Goal: Task Accomplishment & Management: Complete application form

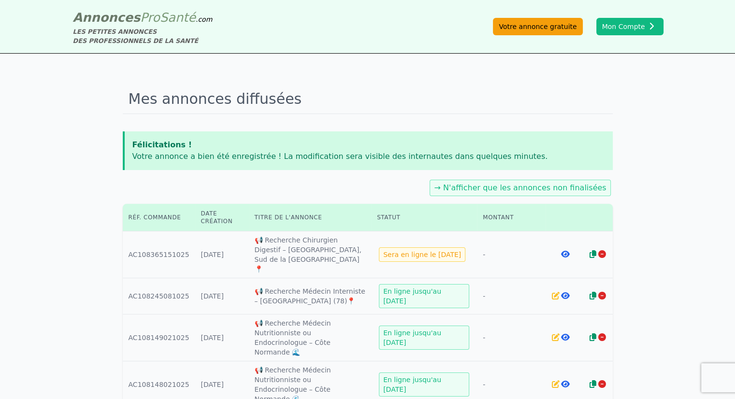
click at [551, 28] on link "Votre annonce gratuite" at bounding box center [537, 26] width 89 height 17
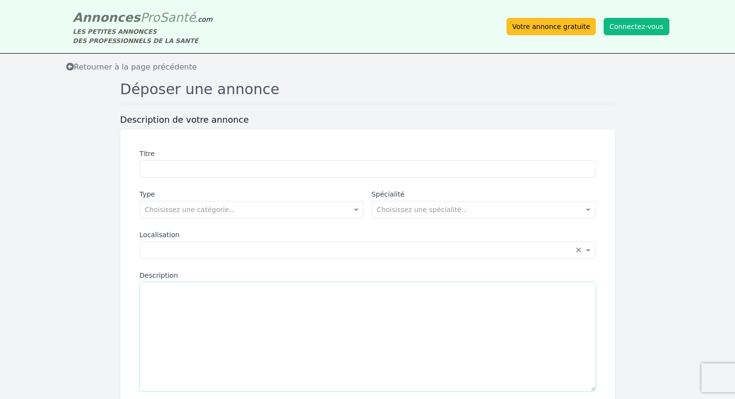
click at [267, 328] on textarea "Description" at bounding box center [368, 336] width 456 height 109
paste textarea "**********"
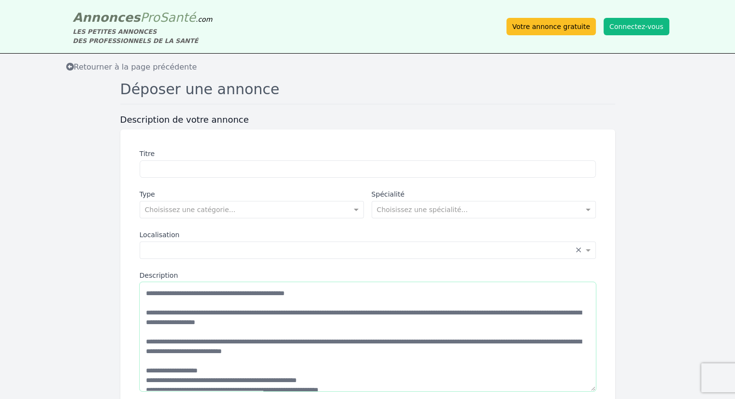
click at [144, 295] on textarea "Description" at bounding box center [368, 336] width 456 height 109
click at [338, 295] on textarea "Description" at bounding box center [368, 336] width 456 height 109
drag, startPoint x: 340, startPoint y: 291, endPoint x: 0, endPoint y: 218, distance: 347.8
click at [0, 218] on form "Description de votre annonce Titre Type Choisissez une catégorie... Spécialité …" at bounding box center [367, 313] width 735 height 398
click at [348, 295] on textarea "Description" at bounding box center [368, 336] width 456 height 109
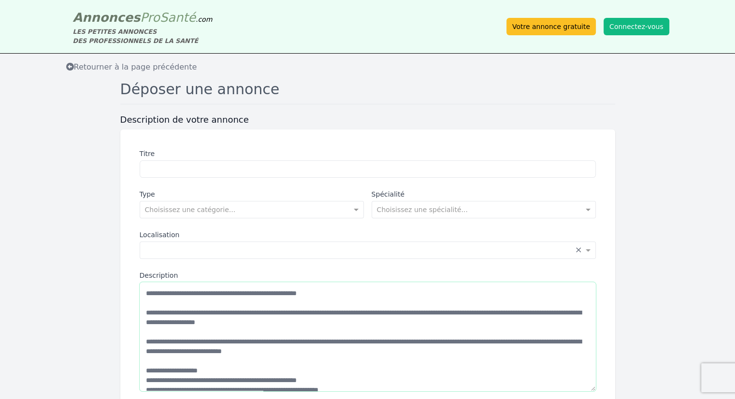
drag, startPoint x: 133, startPoint y: 277, endPoint x: 0, endPoint y: 279, distance: 133.3
click at [0, 279] on form "Description de votre annonce Titre Type Choisissez une catégorie... Spécialité …" at bounding box center [367, 313] width 735 height 398
type textarea "**********"
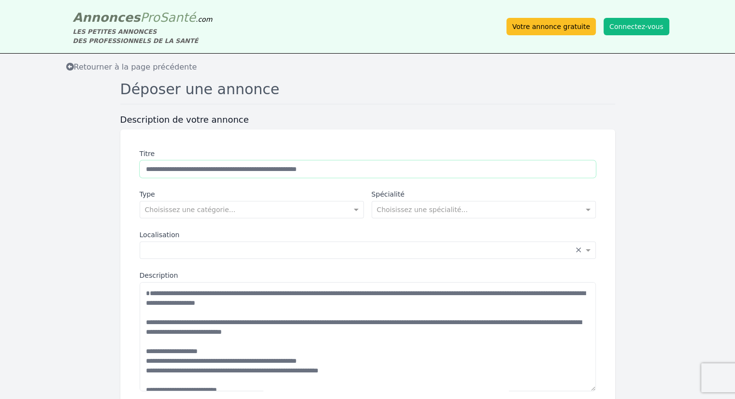
type input "**********"
click at [186, 219] on div "**********" at bounding box center [367, 303] width 479 height 333
click at [187, 214] on div "Choisissez une catégorie..." at bounding box center [252, 209] width 224 height 17
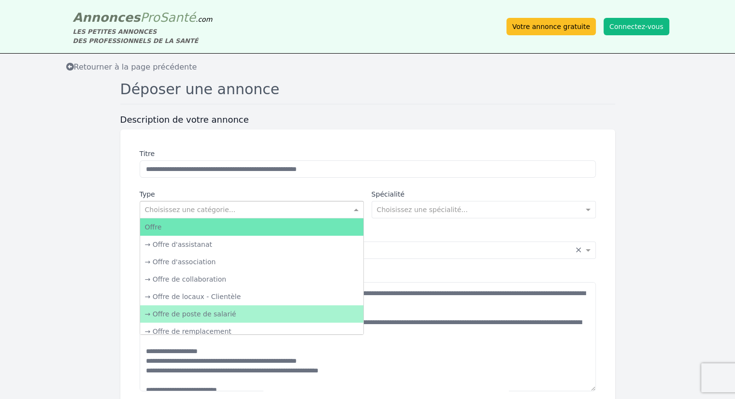
click at [187, 318] on div "→ Offre de poste de salarié" at bounding box center [251, 313] width 223 height 17
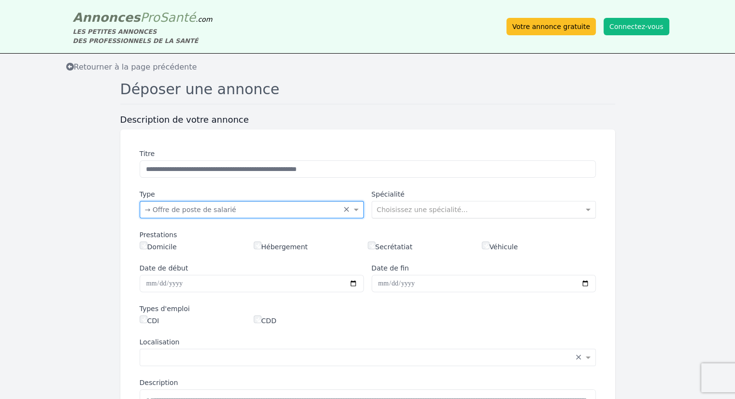
click at [423, 214] on div "Choisissez une spécialité..." at bounding box center [422, 210] width 91 height 10
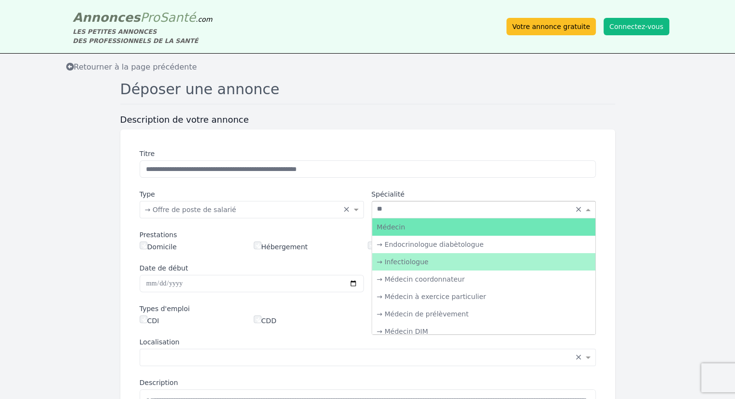
type input "*"
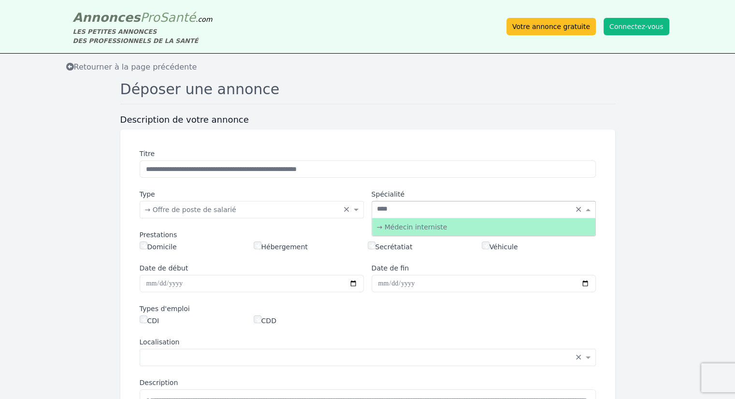
type input "*****"
click at [405, 228] on div "→ Médecin interniste" at bounding box center [483, 226] width 223 height 17
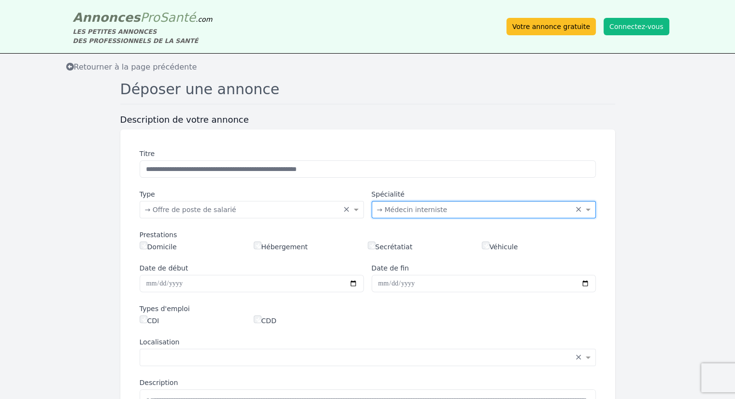
scroll to position [48, 0]
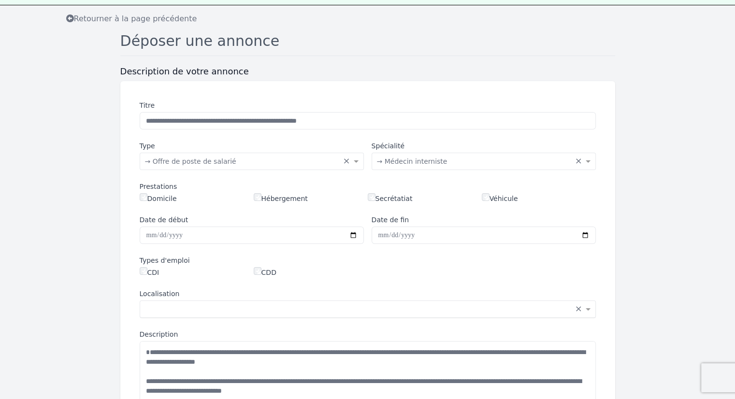
click at [185, 310] on input "text" at bounding box center [358, 308] width 426 height 10
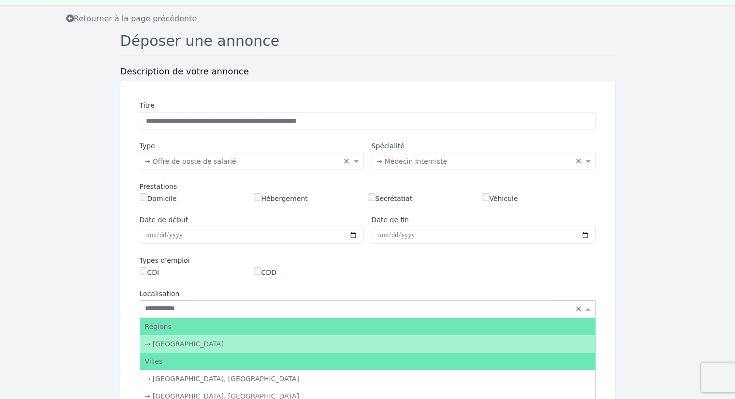
type input "**********"
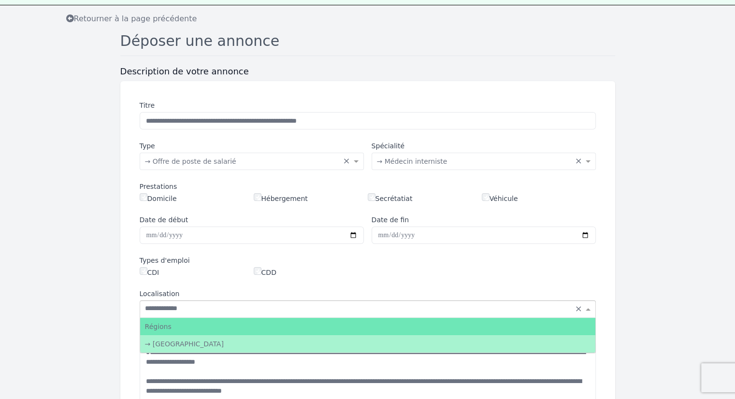
click at [193, 342] on div "→ [GEOGRAPHIC_DATA]" at bounding box center [367, 343] width 455 height 17
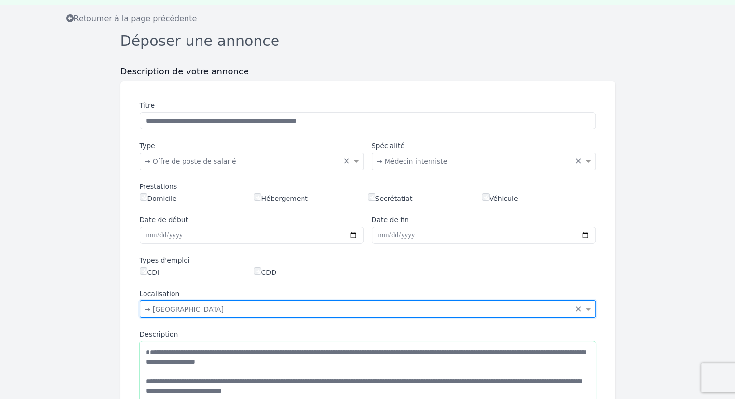
click at [199, 346] on textarea "Description" at bounding box center [368, 395] width 456 height 109
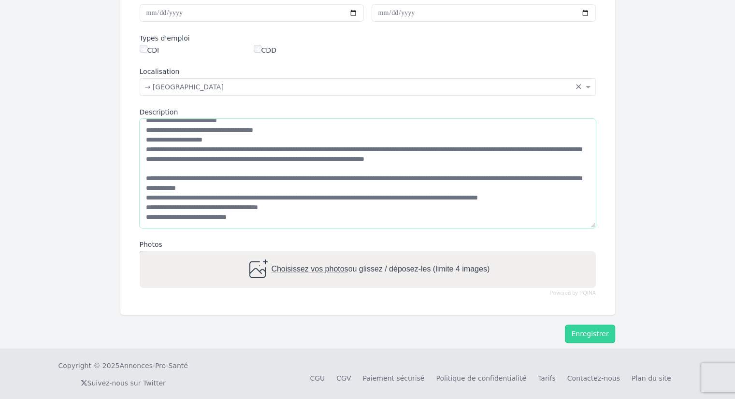
scroll to position [277, 0]
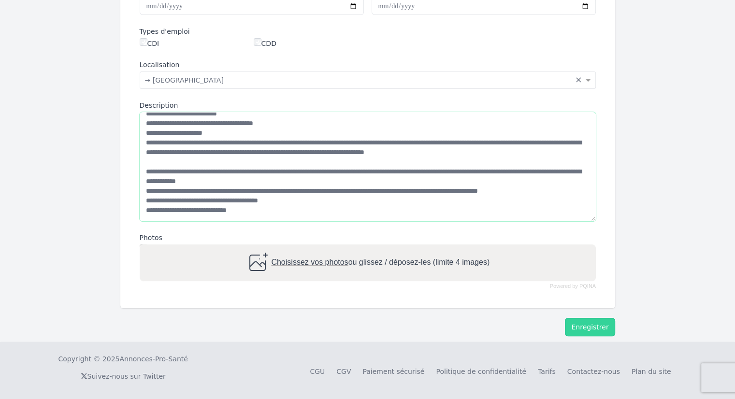
type textarea "**********"
click at [276, 258] on span "Choisissez vos photos" at bounding box center [309, 262] width 77 height 8
click at [276, 247] on input "Choisissez vos photos ou glissez / déposez-les (limite 4 images)" at bounding box center [368, 245] width 456 height 3
type input "**********"
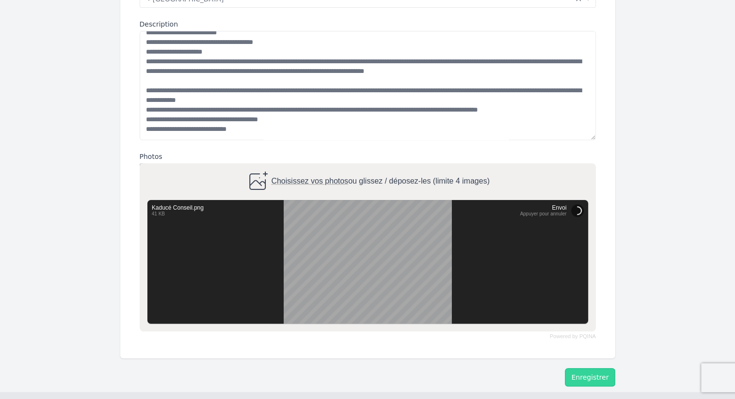
scroll to position [409, 0]
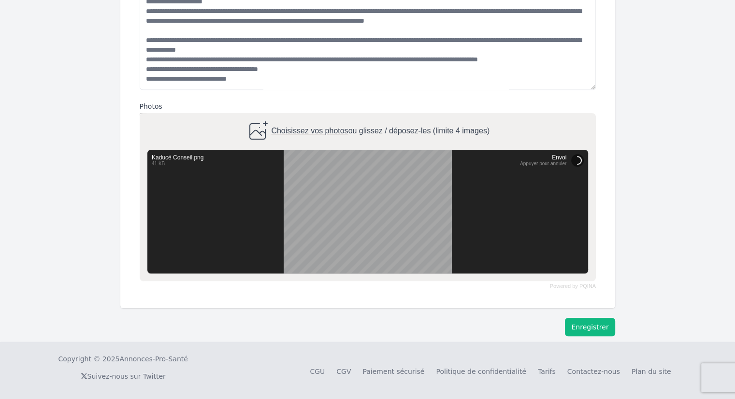
click at [590, 325] on button "Enregistrer" at bounding box center [590, 327] width 50 height 18
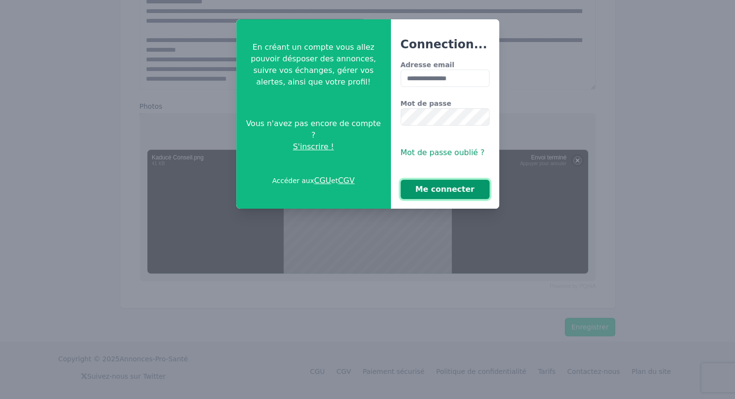
click at [432, 189] on button "Me connecter" at bounding box center [444, 189] width 89 height 19
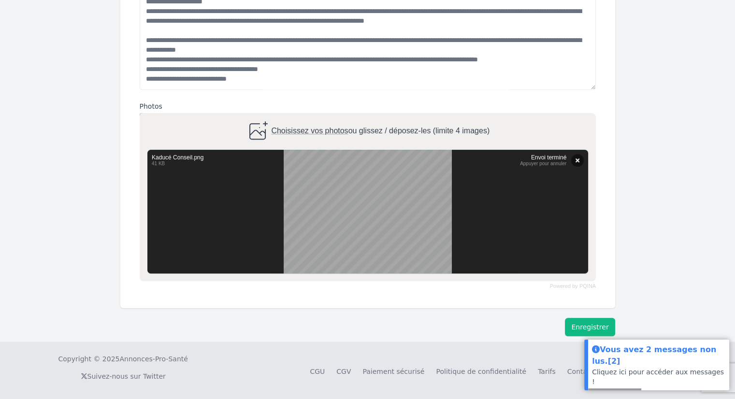
click at [588, 324] on button "Enregistrer" at bounding box center [590, 327] width 50 height 18
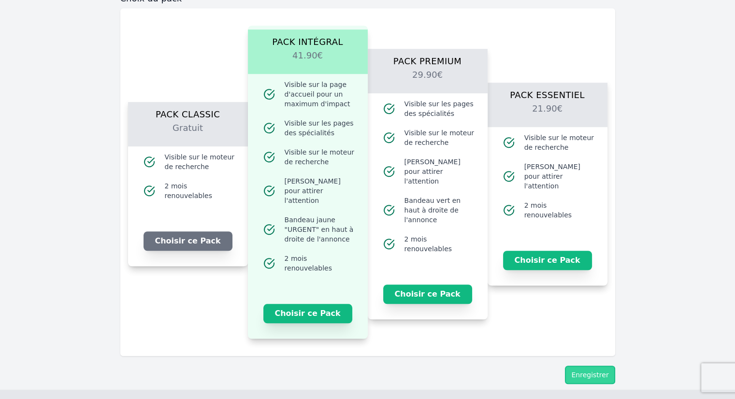
scroll to position [772, 0]
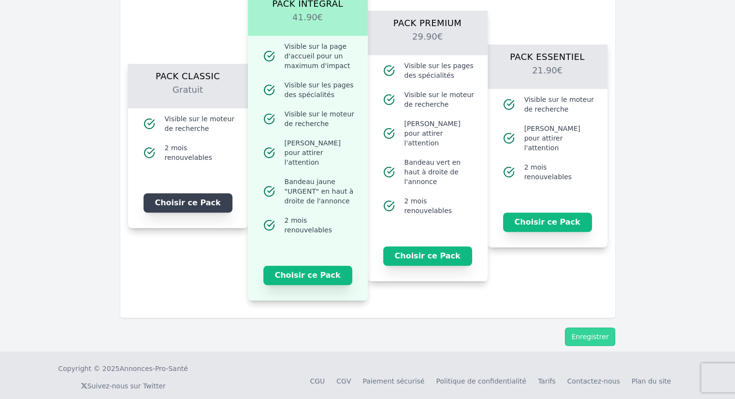
click at [201, 198] on button "Choisir ce Pack" at bounding box center [187, 202] width 89 height 19
click at [596, 328] on button "Enregistrer" at bounding box center [590, 337] width 50 height 18
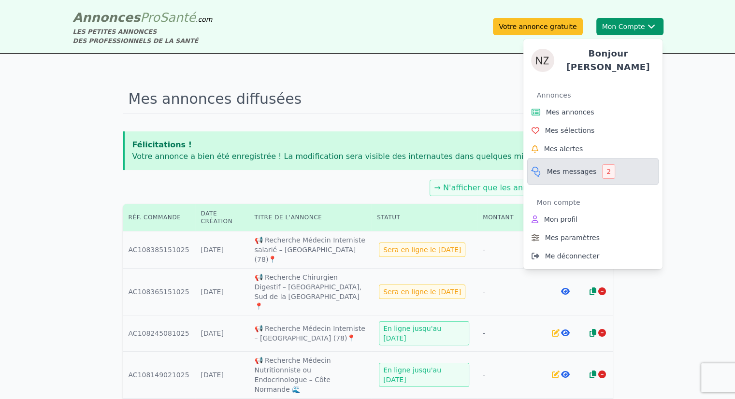
click at [582, 171] on span "Mes messages" at bounding box center [572, 172] width 50 height 10
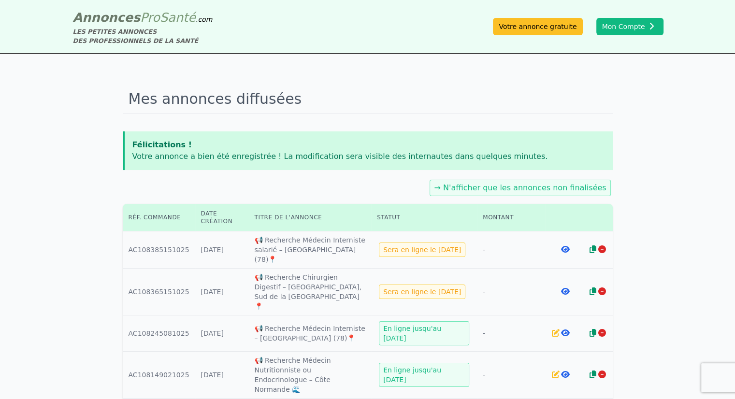
click at [591, 245] on icon at bounding box center [592, 249] width 7 height 8
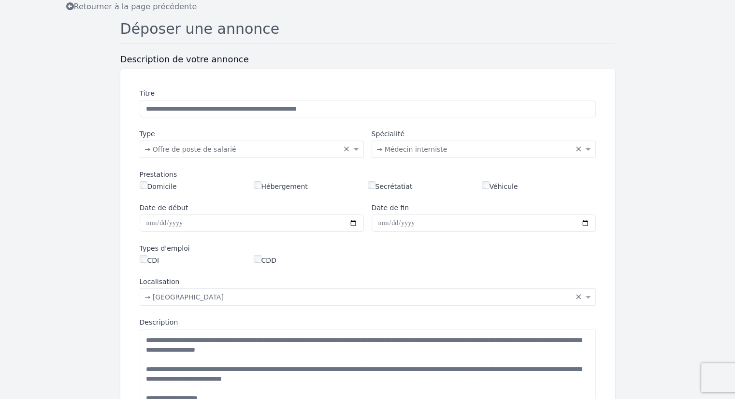
scroll to position [193, 0]
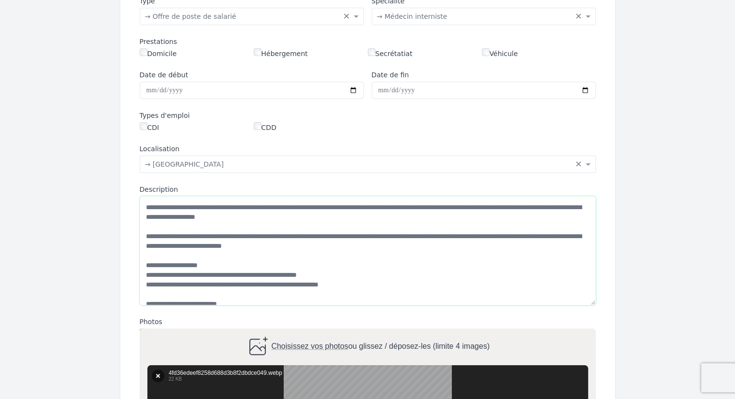
click at [328, 215] on textarea "Description" at bounding box center [368, 250] width 456 height 109
drag, startPoint x: 229, startPoint y: 206, endPoint x: 249, endPoint y: 237, distance: 37.1
click at [249, 237] on textarea "Description" at bounding box center [368, 250] width 456 height 109
click at [230, 207] on textarea "Description" at bounding box center [368, 250] width 456 height 109
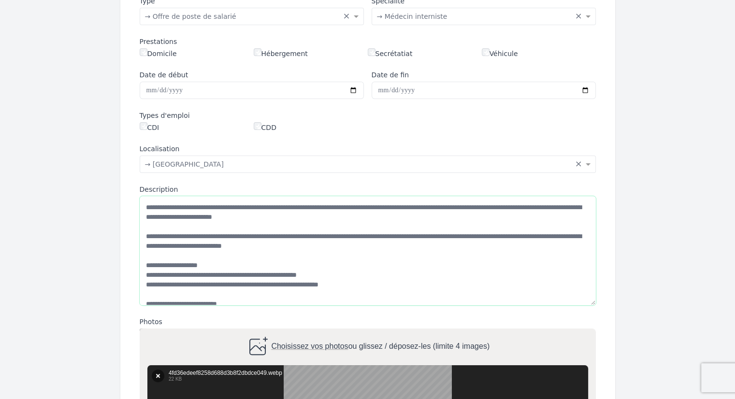
drag, startPoint x: 148, startPoint y: 215, endPoint x: 536, endPoint y: 233, distance: 388.3
click at [536, 233] on textarea "Description" at bounding box center [368, 250] width 456 height 109
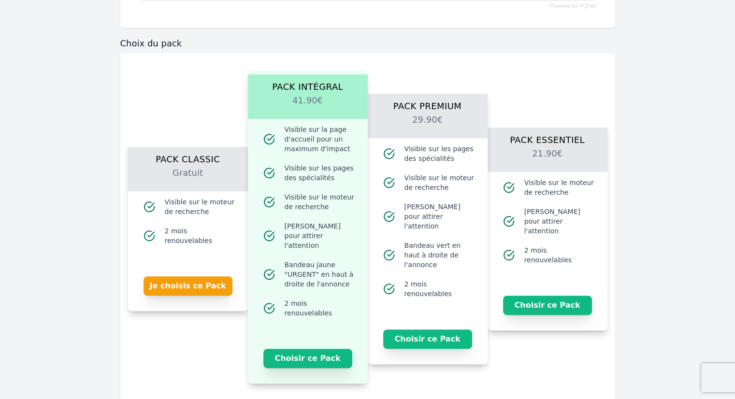
scroll to position [772, 0]
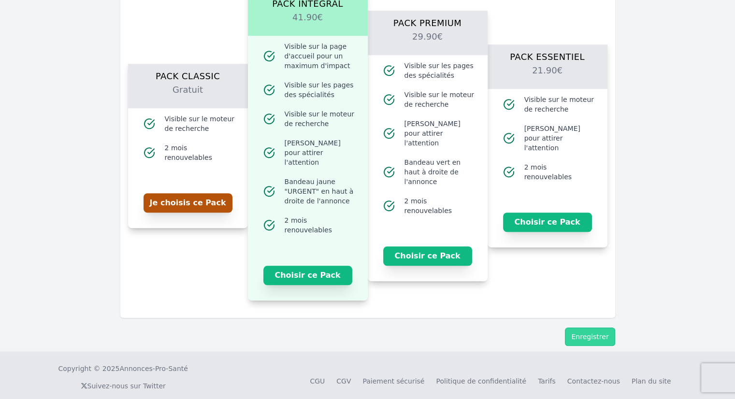
type textarea "**********"
click at [207, 198] on button "Je choisis ce Pack" at bounding box center [187, 202] width 89 height 19
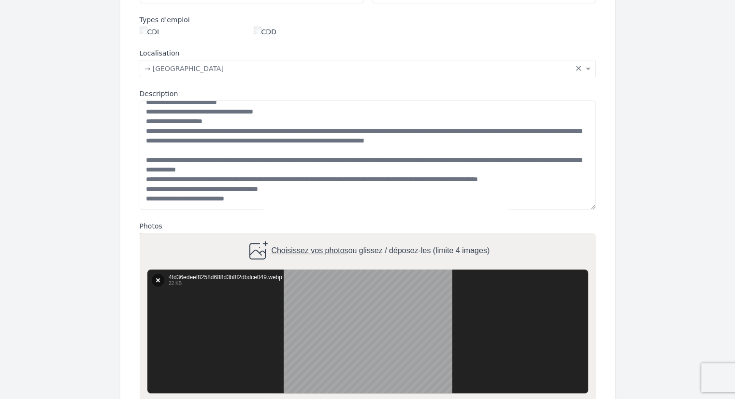
scroll to position [84, 0]
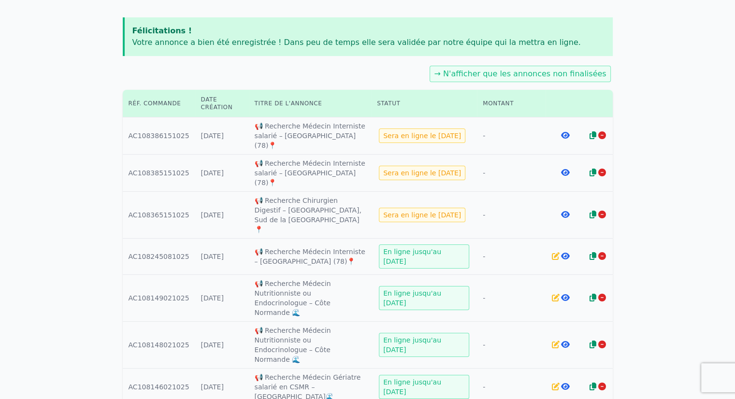
scroll to position [97, 0]
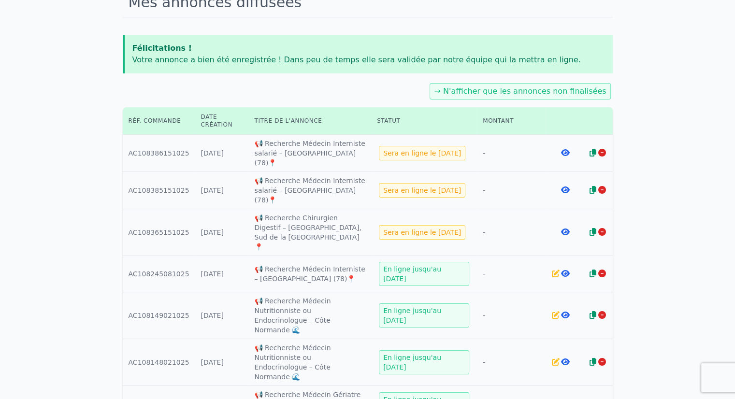
click at [562, 186] on icon at bounding box center [564, 190] width 9 height 8
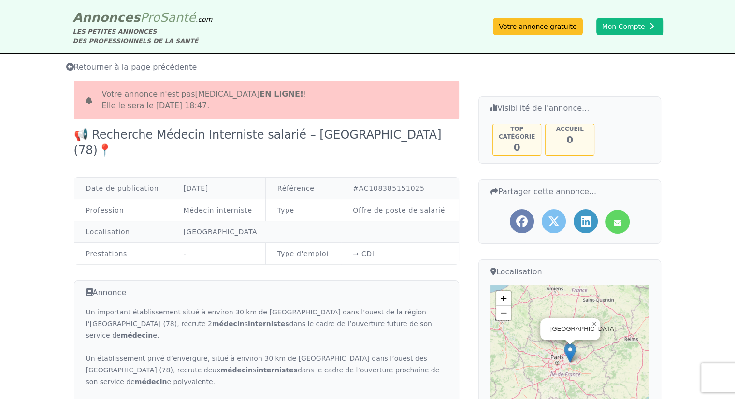
scroll to position [48, 0]
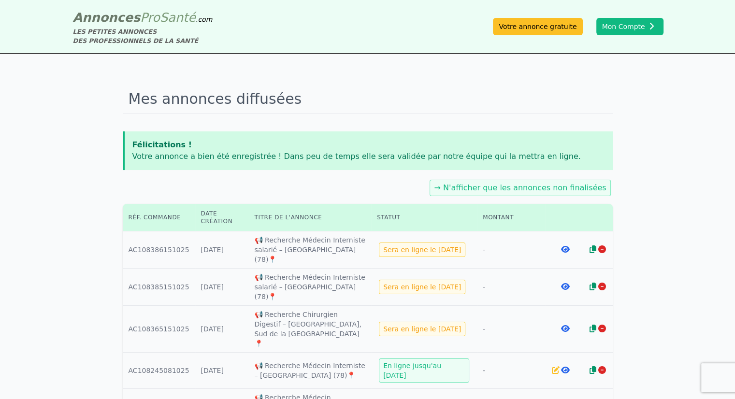
click at [602, 283] on icon at bounding box center [602, 287] width 8 height 8
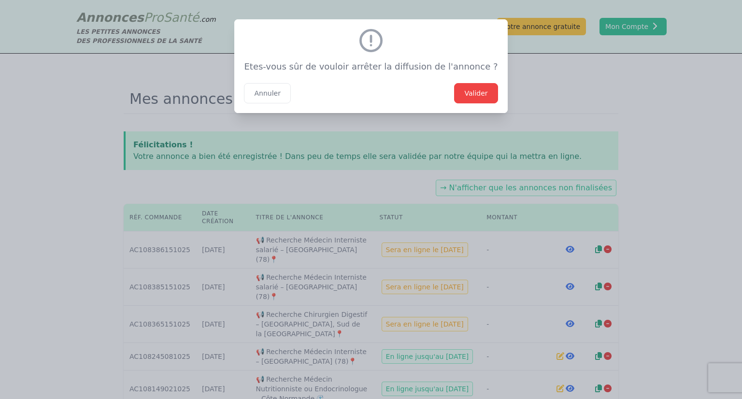
click at [460, 93] on button "Valider" at bounding box center [475, 93] width 43 height 20
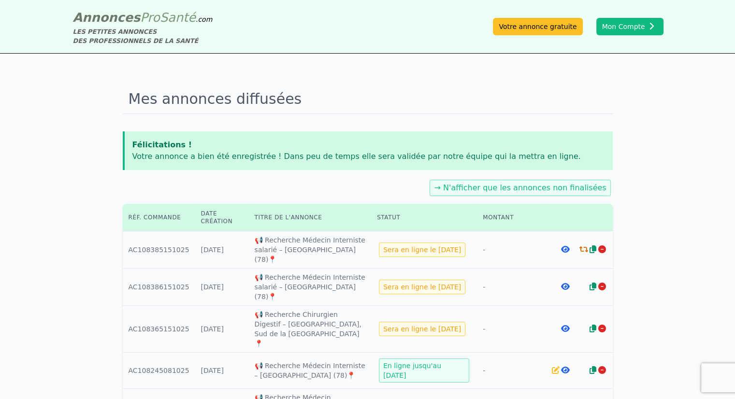
click at [565, 283] on icon at bounding box center [564, 287] width 9 height 8
